Goal: Find specific page/section: Find specific page/section

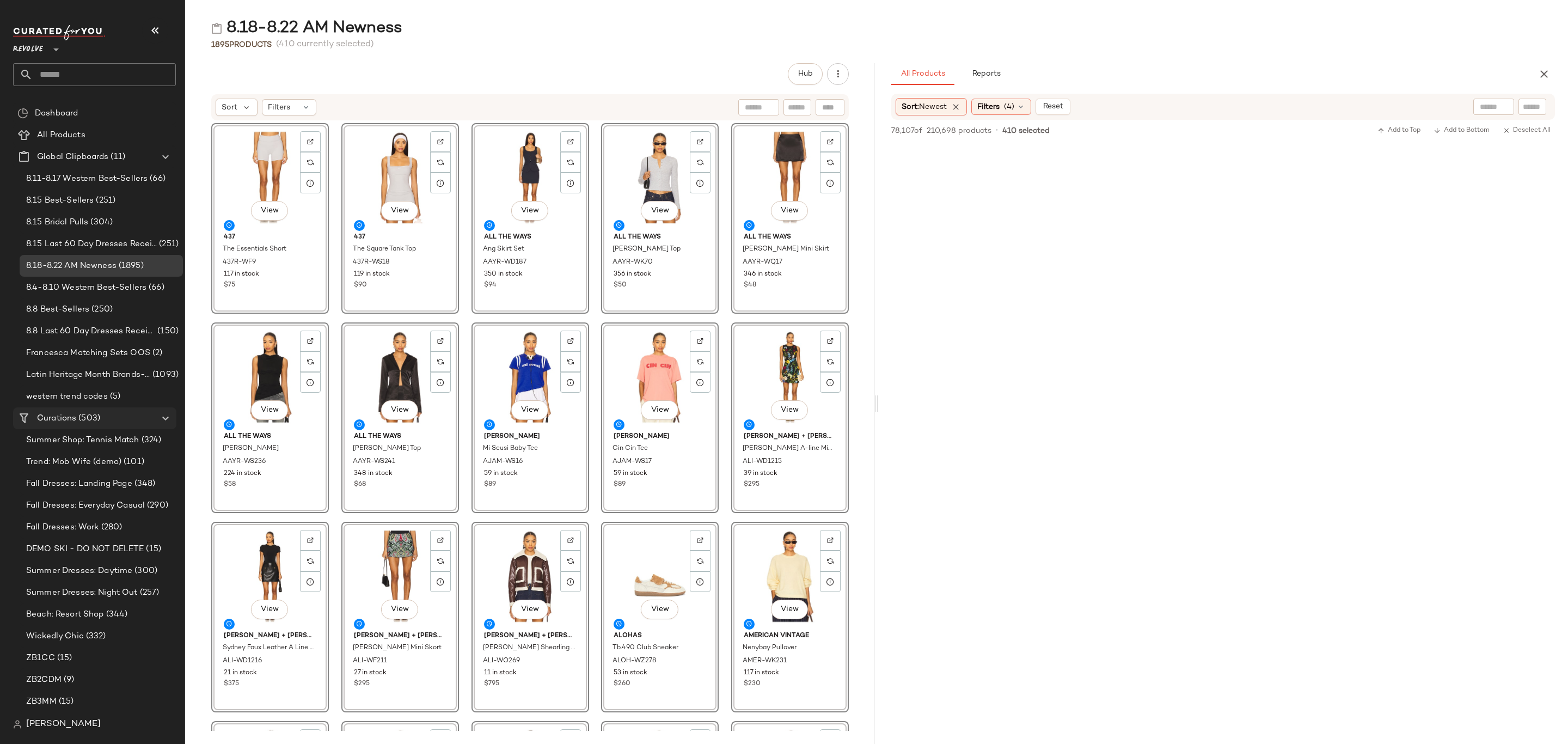
scroll to position [17620, 0]
click at [95, 423] on span "(503)" at bounding box center [88, 418] width 24 height 13
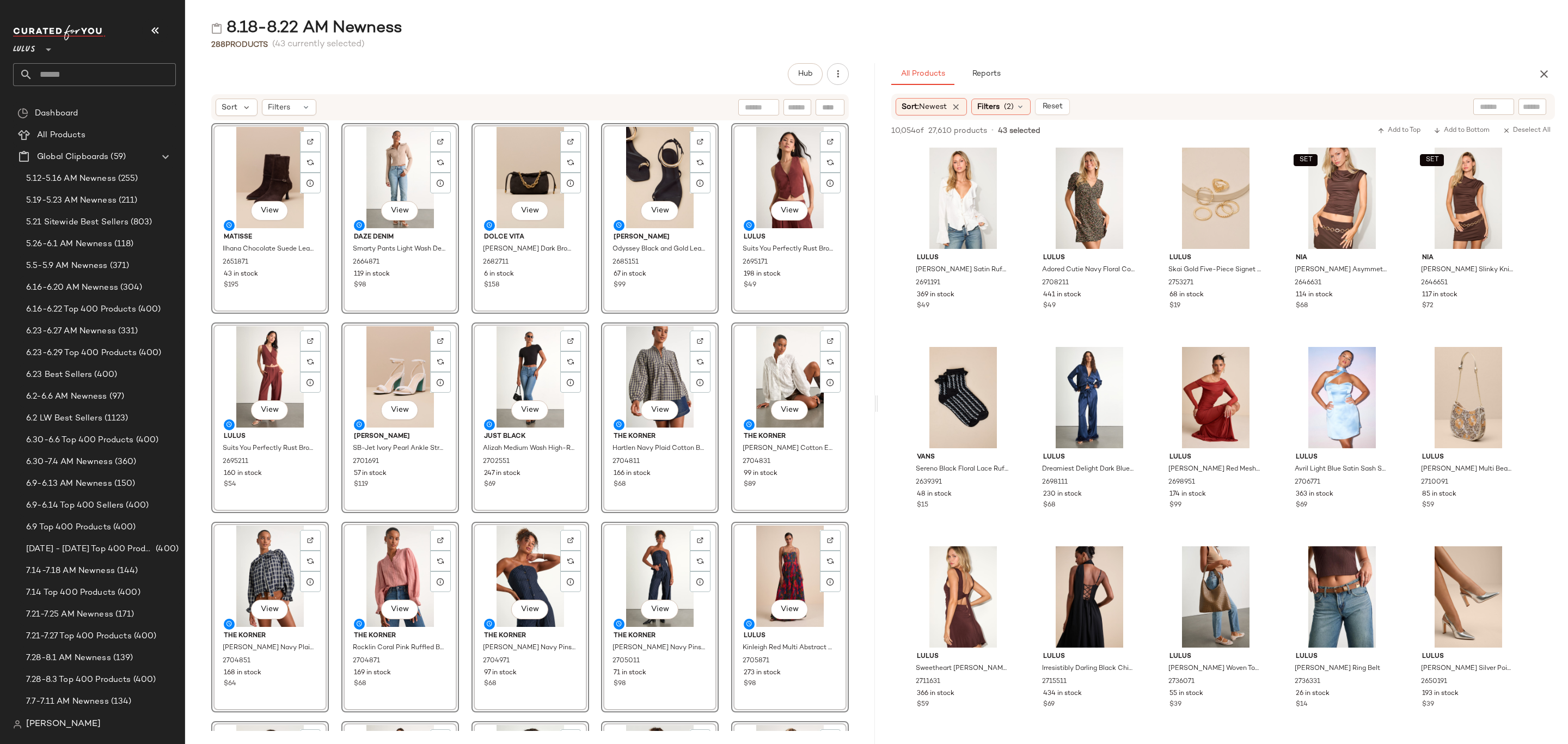
scroll to position [572, 0]
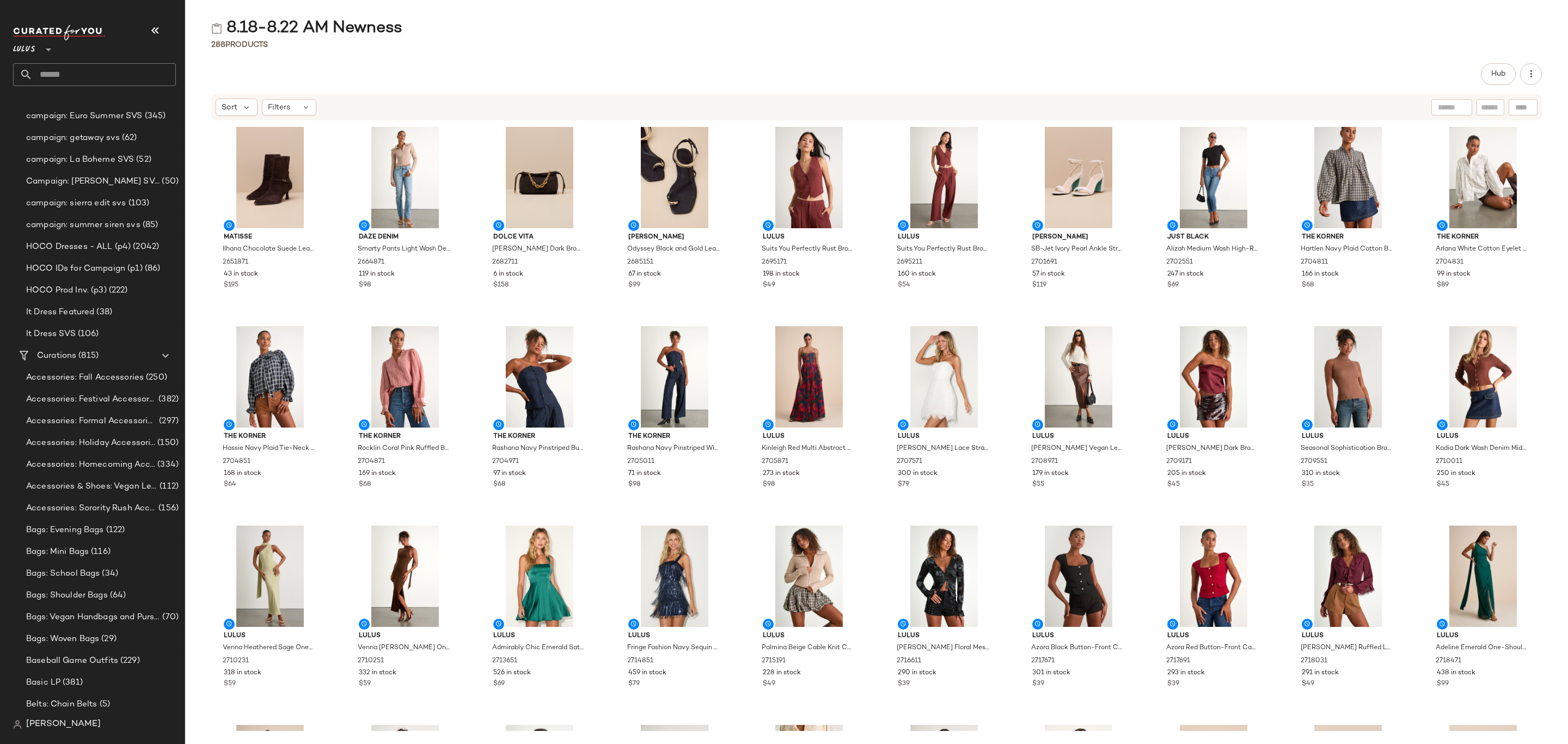
scroll to position [1121, 0]
click at [87, 346] on span "(815)" at bounding box center [87, 343] width 23 height 13
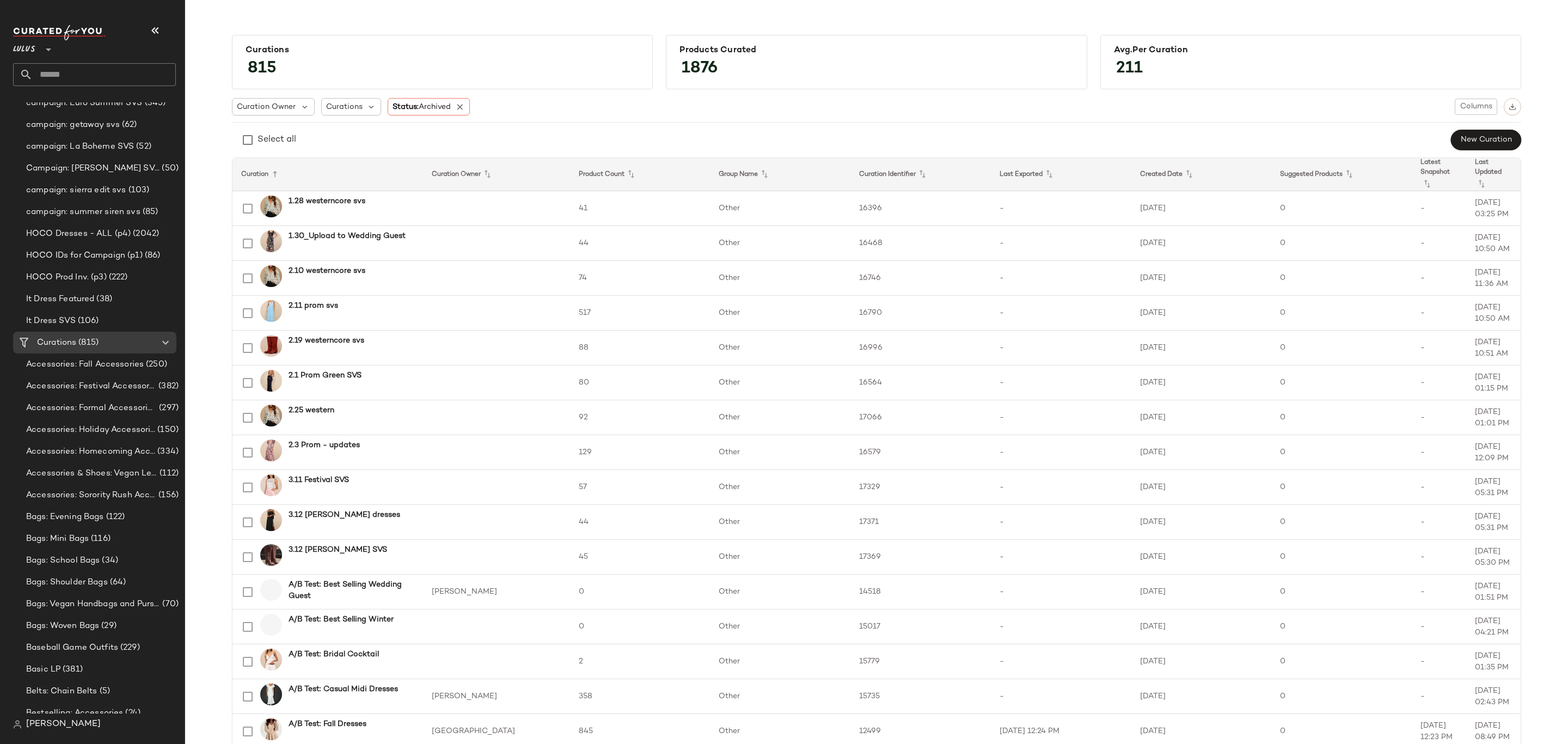
drag, startPoint x: 460, startPoint y: 105, endPoint x: 471, endPoint y: 121, distance: 19.4
click at [460, 105] on icon at bounding box center [460, 107] width 10 height 10
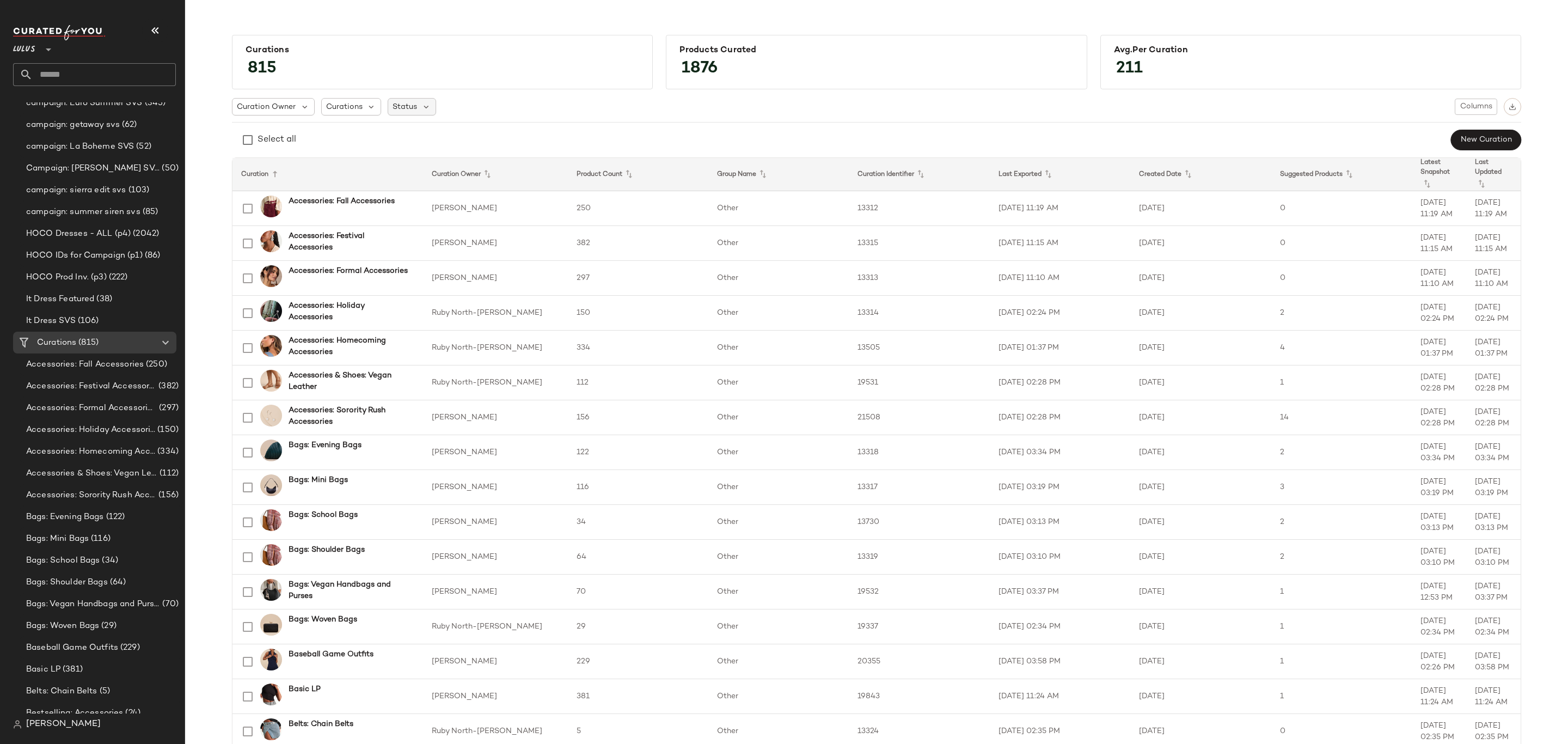
click at [410, 102] on span "Status" at bounding box center [405, 107] width 24 height 12
click at [421, 129] on span "Archived" at bounding box center [430, 135] width 33 height 22
